Goal: Task Accomplishment & Management: Use online tool/utility

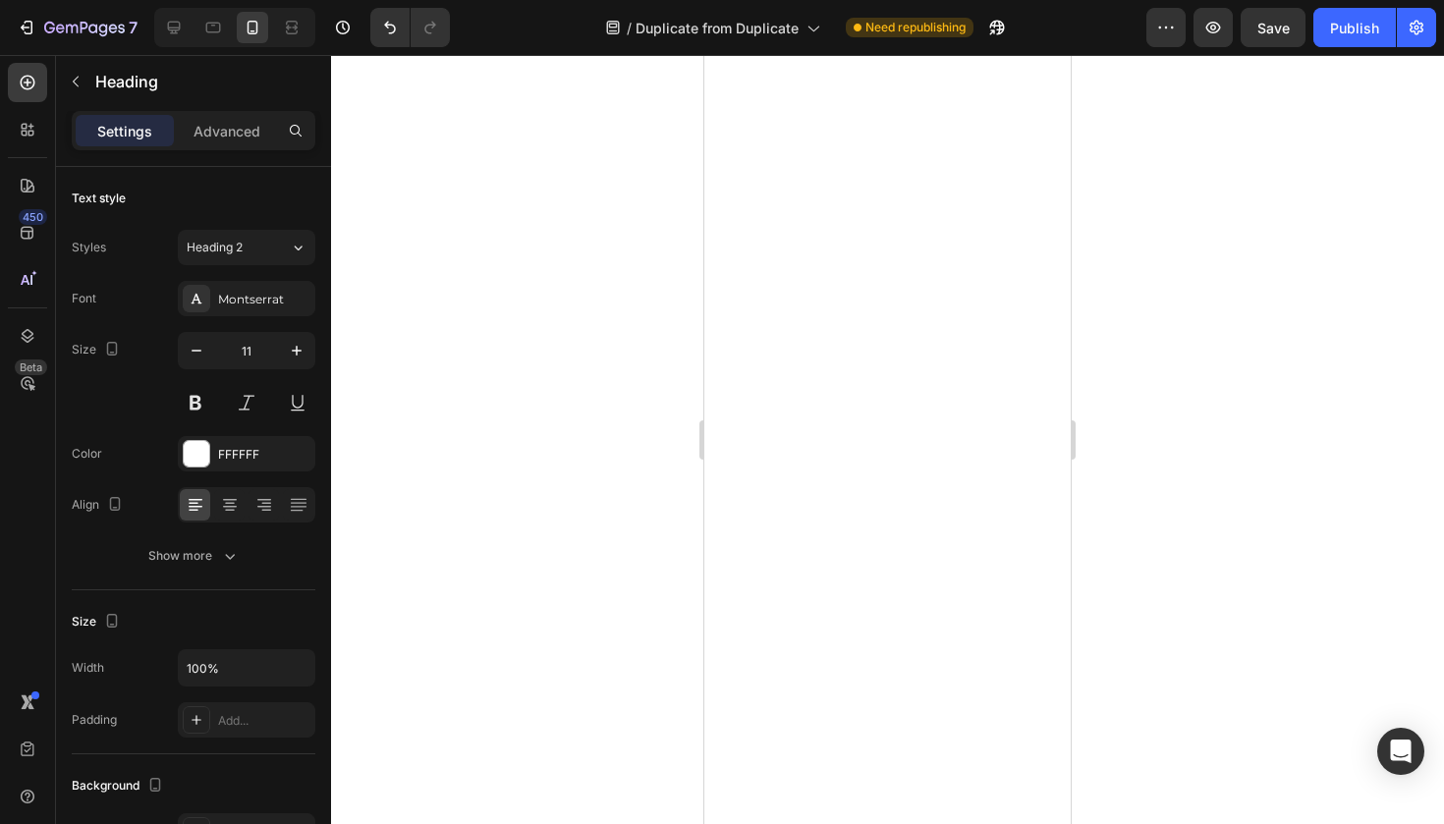
click at [1214, 373] on div at bounding box center [887, 439] width 1113 height 769
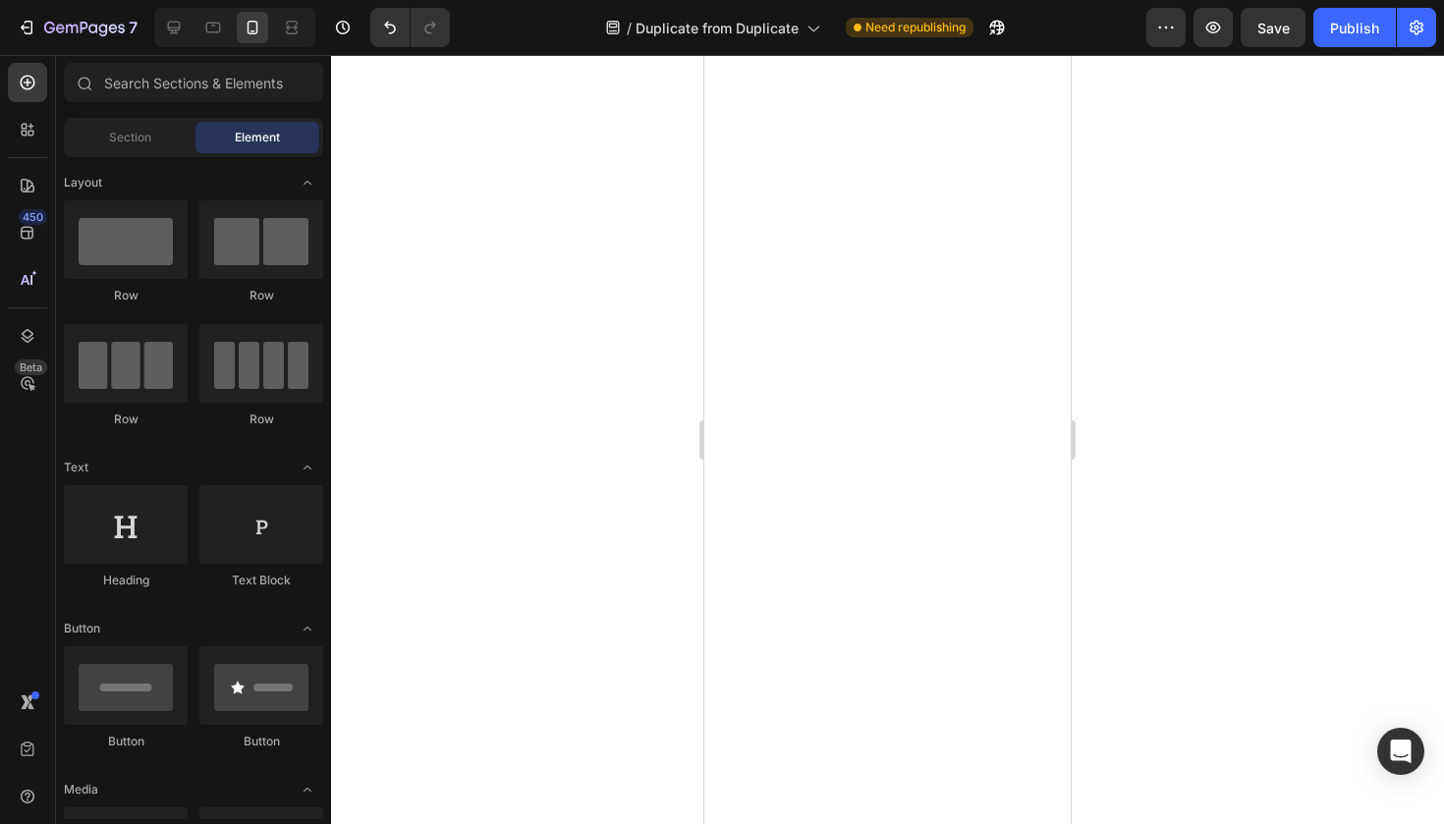
click at [1262, 304] on div at bounding box center [887, 439] width 1113 height 769
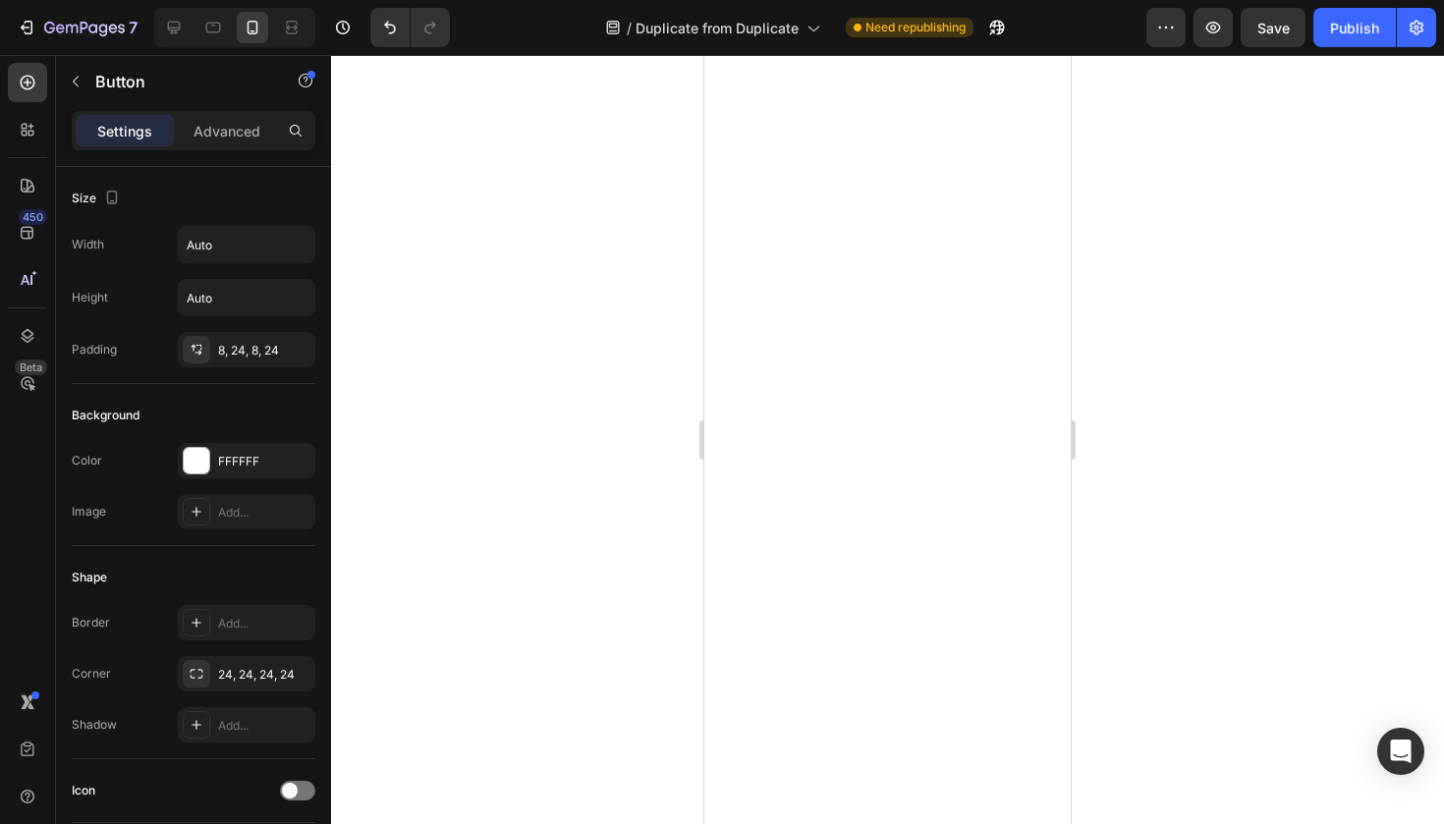
click at [1221, 353] on div at bounding box center [887, 439] width 1113 height 769
click at [1209, 502] on div at bounding box center [887, 439] width 1113 height 769
click at [1130, 428] on div at bounding box center [887, 439] width 1113 height 769
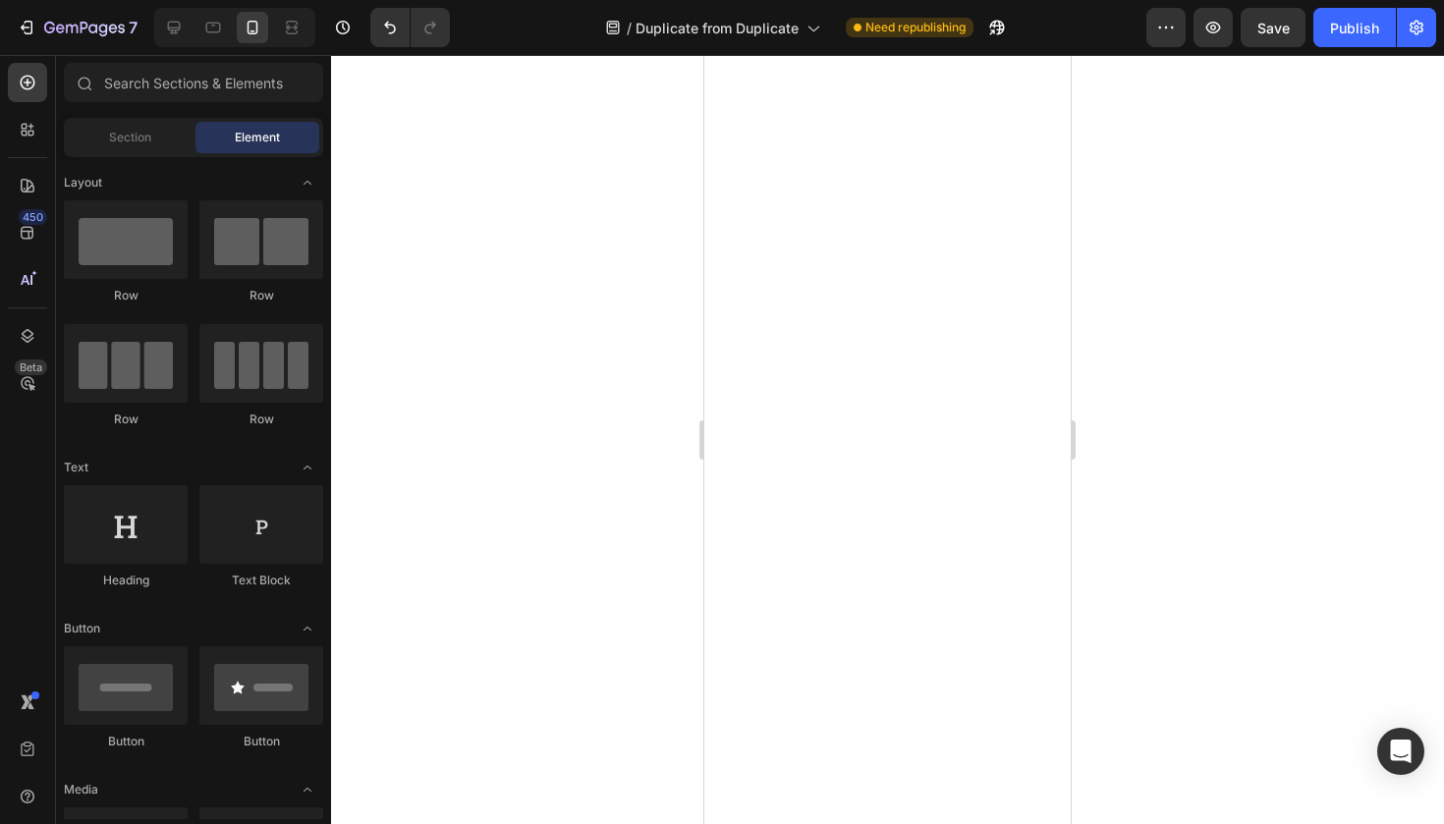
click at [609, 577] on div at bounding box center [887, 439] width 1113 height 769
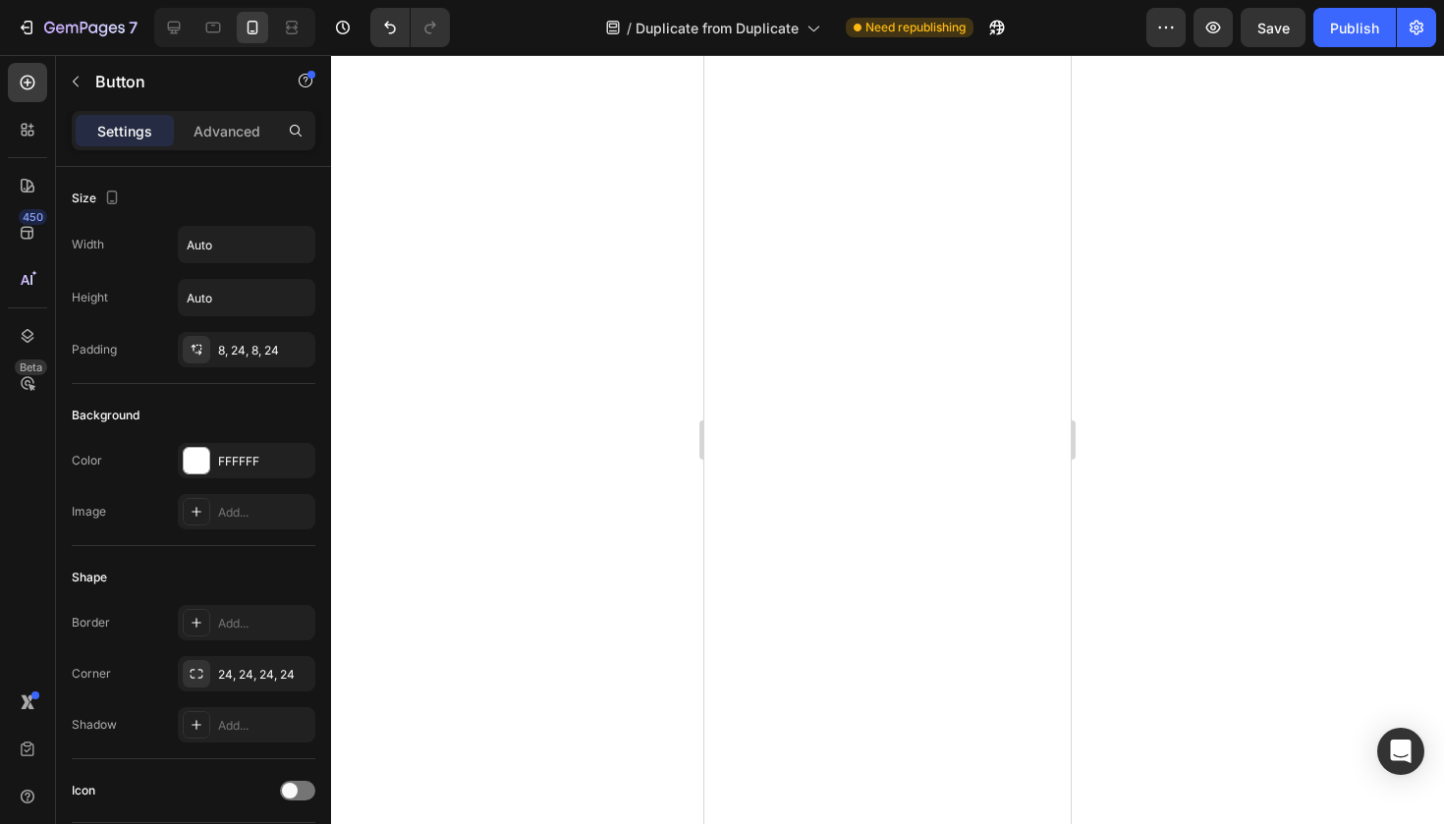
click at [645, 544] on div at bounding box center [887, 439] width 1113 height 769
click at [621, 515] on div at bounding box center [887, 439] width 1113 height 769
click at [607, 476] on div at bounding box center [887, 439] width 1113 height 769
click at [1179, 426] on div at bounding box center [887, 439] width 1113 height 769
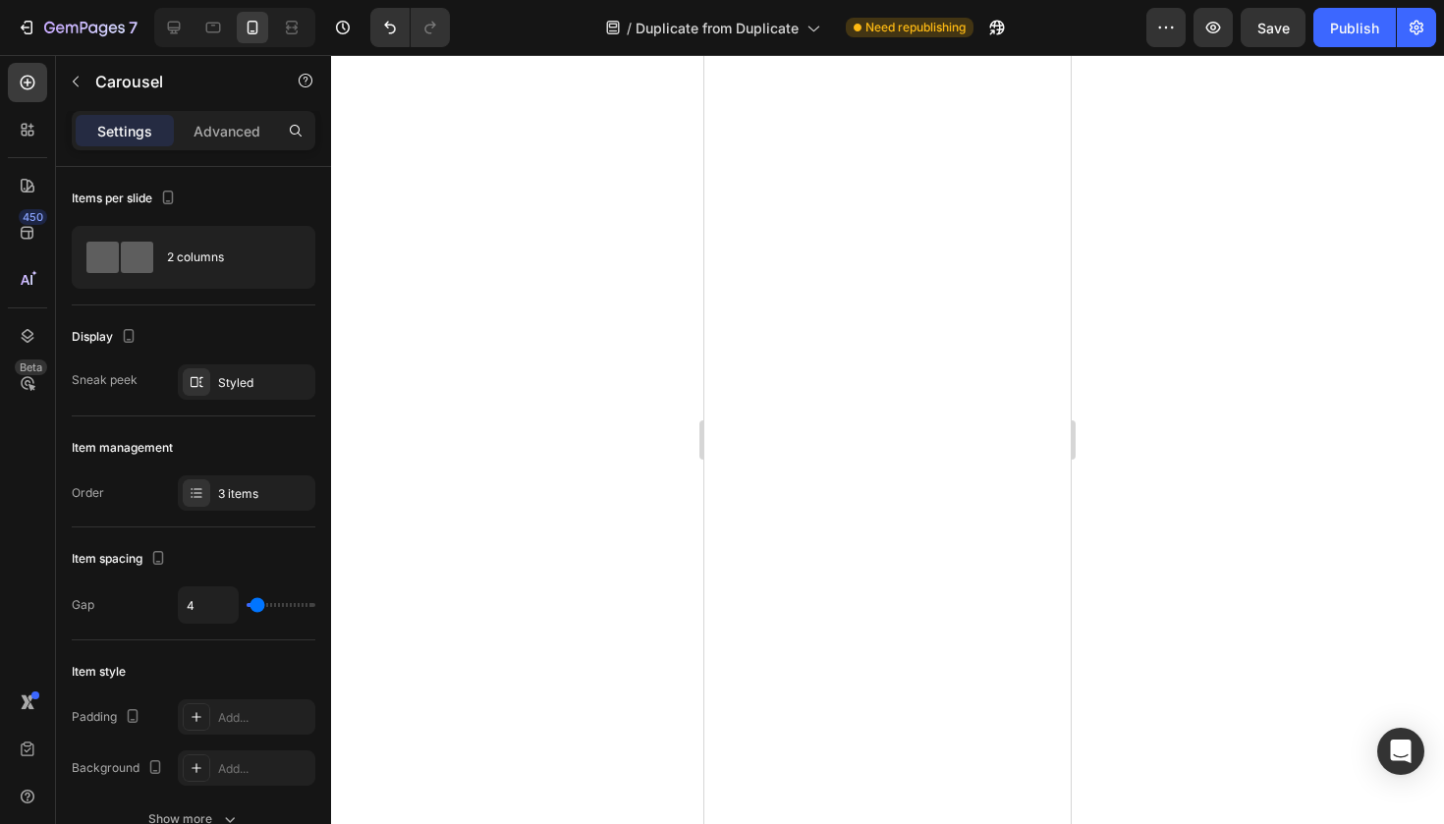
click at [1129, 589] on div at bounding box center [887, 439] width 1113 height 769
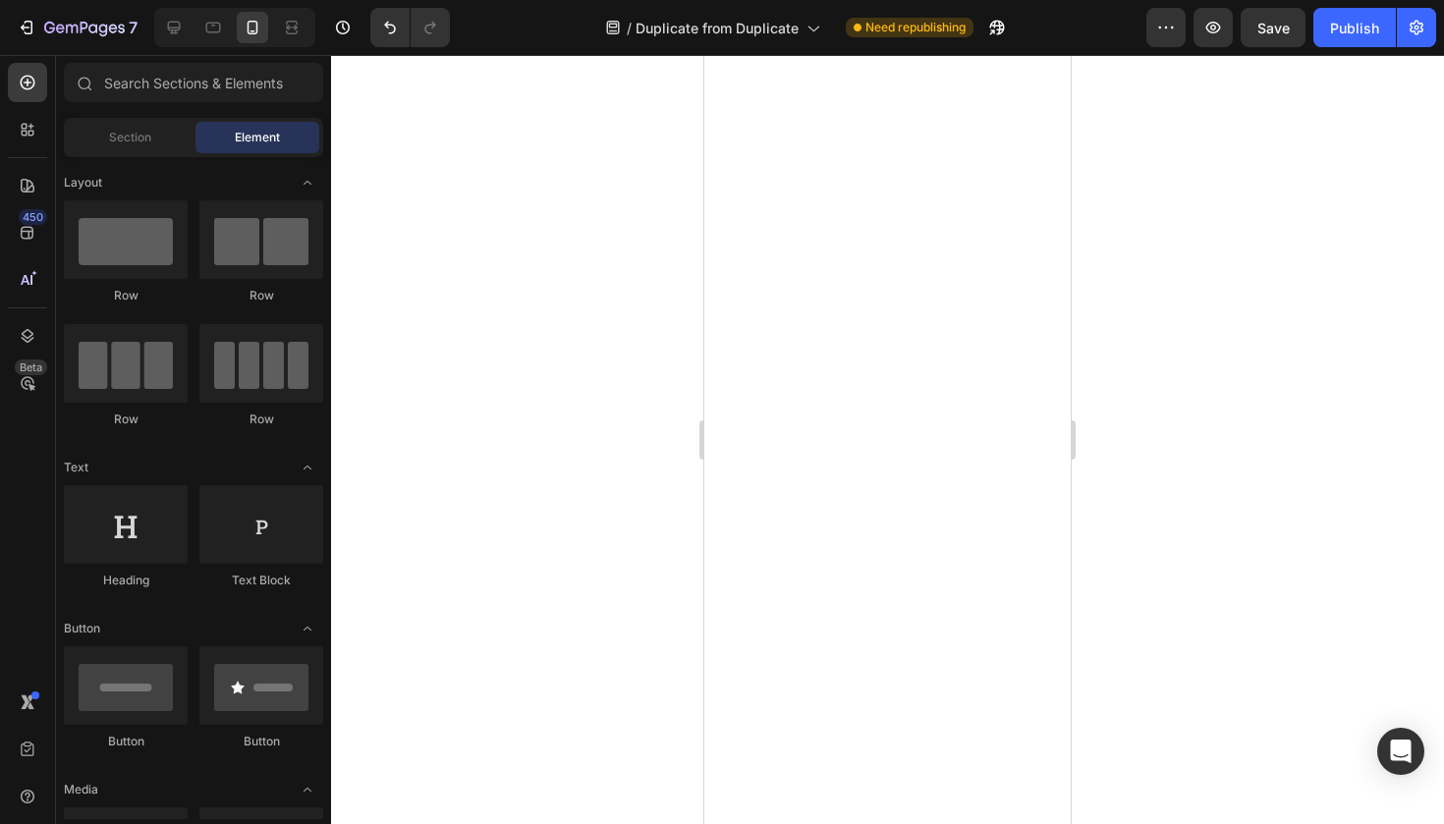
click at [670, 627] on div at bounding box center [887, 439] width 1113 height 769
click at [1347, 41] on button "Publish" at bounding box center [1354, 27] width 82 height 39
click at [1242, 127] on div at bounding box center [887, 439] width 1113 height 769
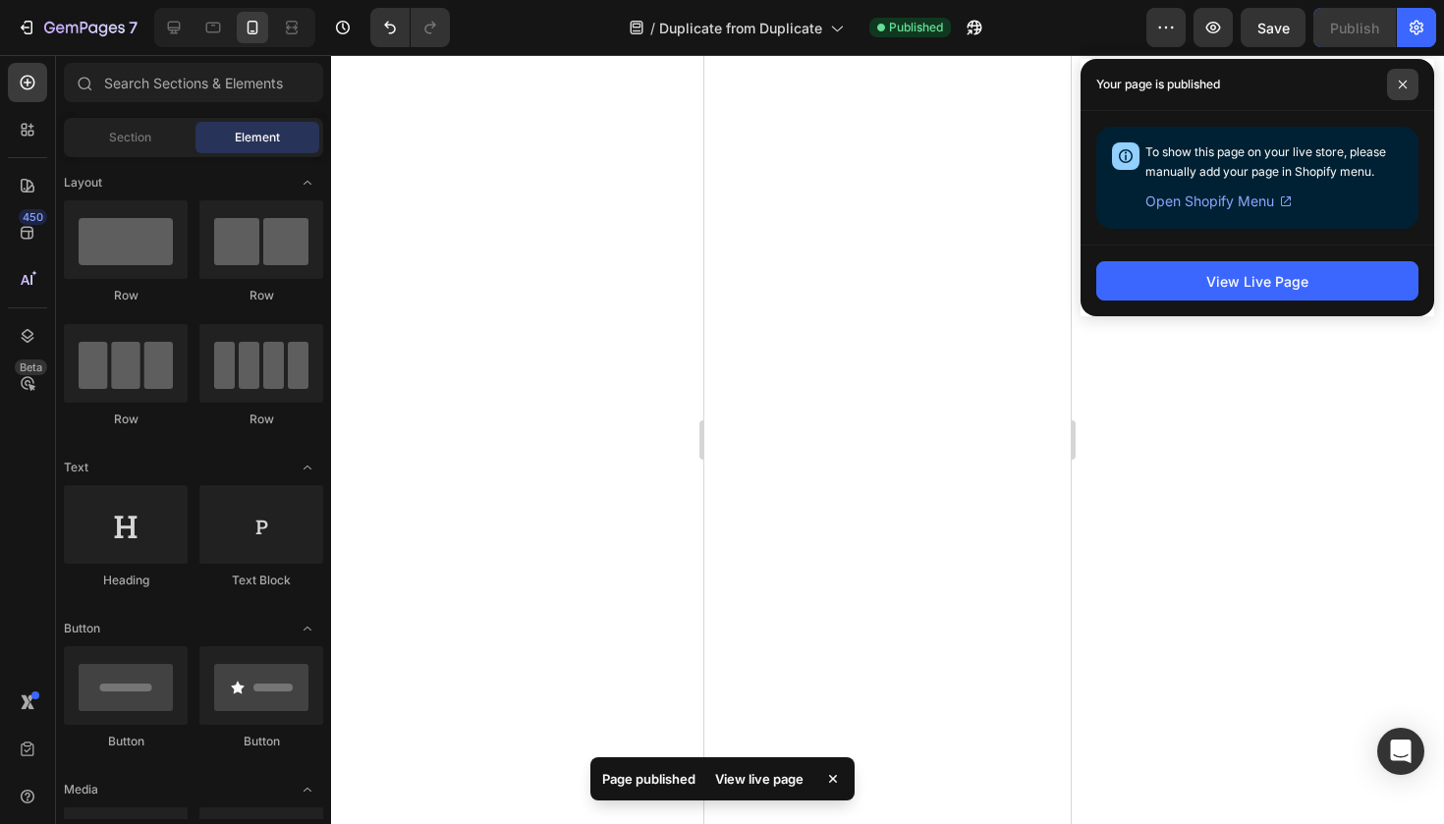
click at [1399, 79] on span at bounding box center [1402, 84] width 31 height 31
